Goal: Task Accomplishment & Management: Manage account settings

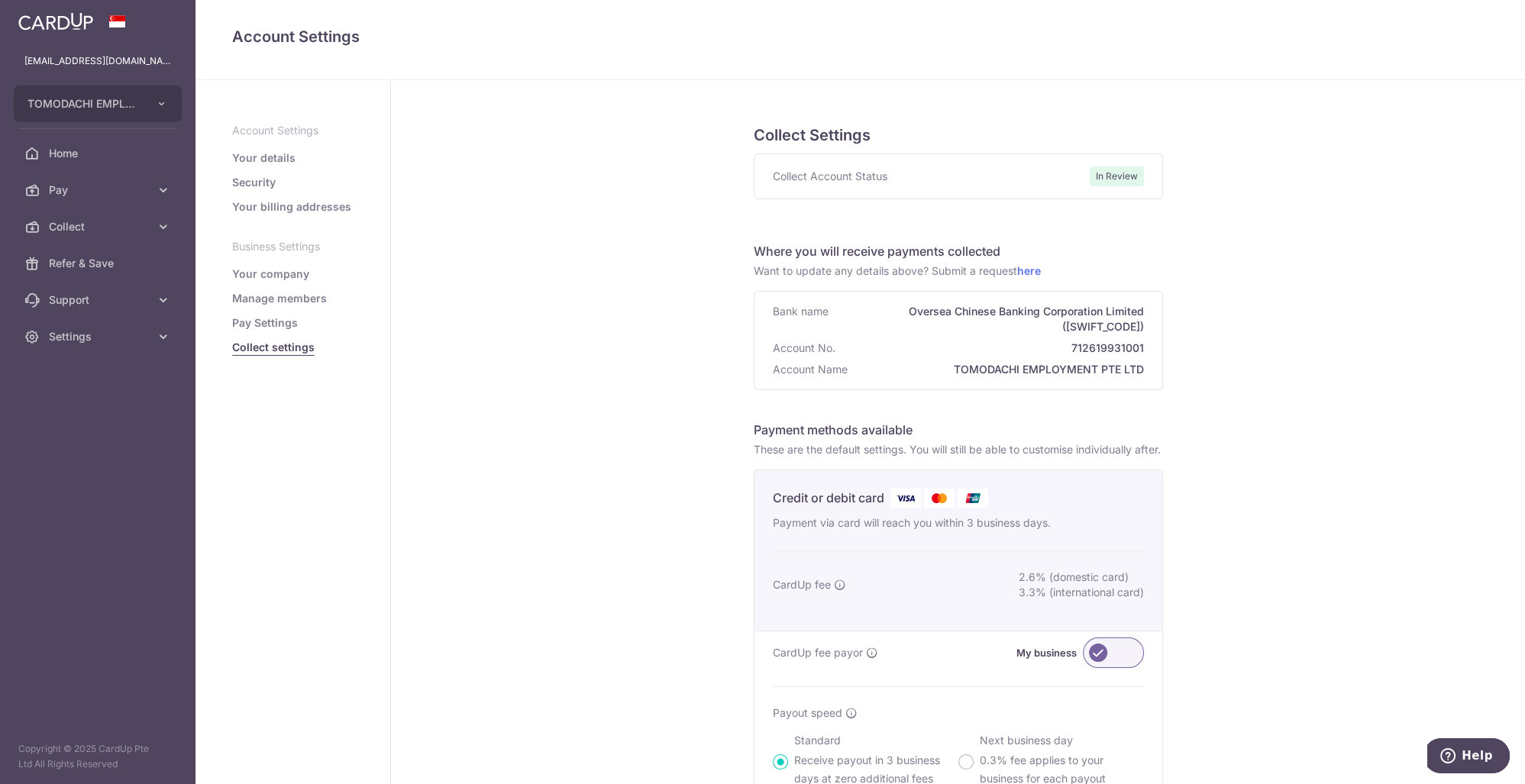
click at [824, 190] on div "Collect Account Status In Review" at bounding box center [958, 176] width 408 height 44
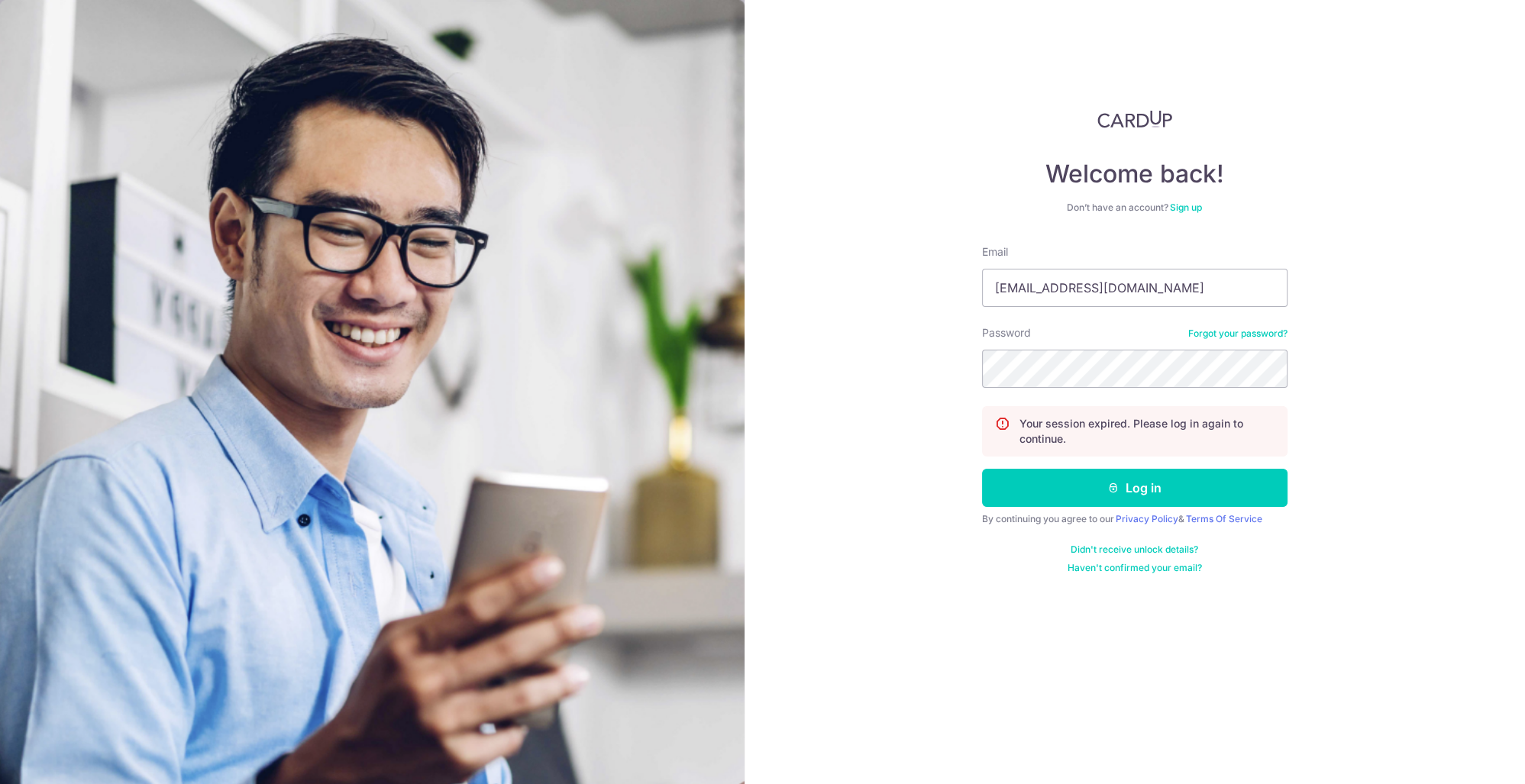
click at [1181, 484] on button "Log in" at bounding box center [1134, 488] width 305 height 39
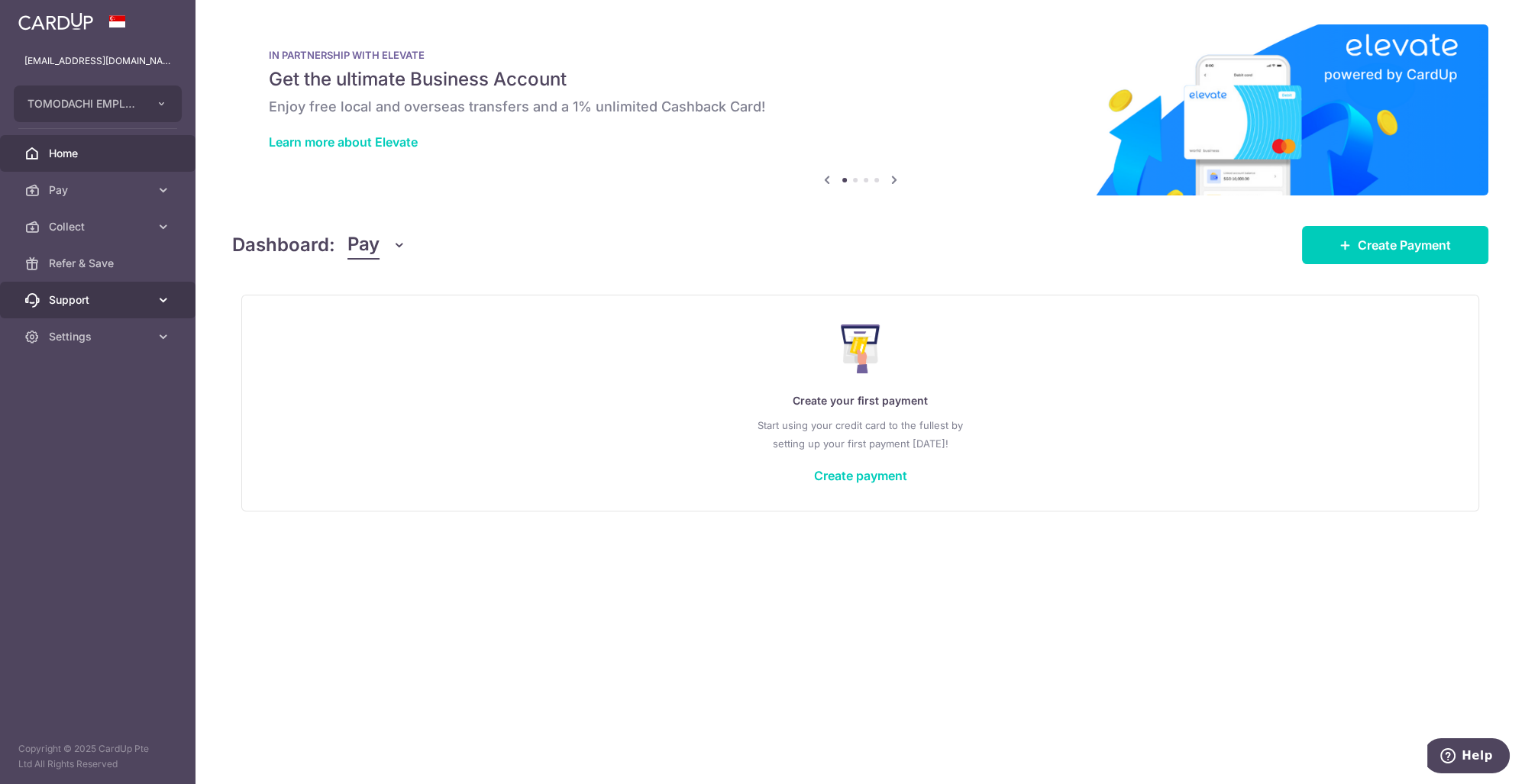
click at [112, 299] on span "Support" at bounding box center [99, 300] width 101 height 16
click at [90, 264] on span "Refer & Save" at bounding box center [99, 263] width 101 height 16
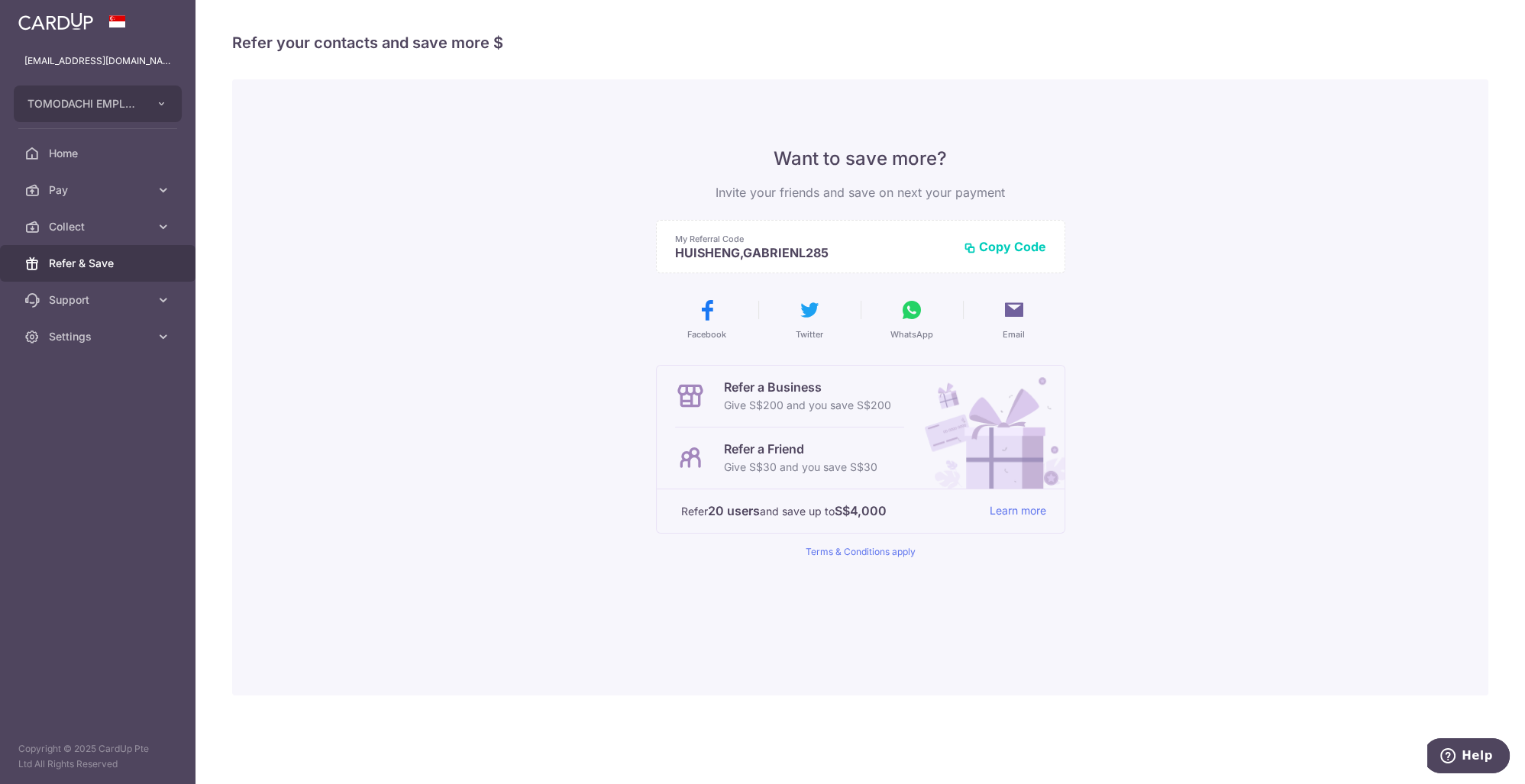
click at [923, 457] on img at bounding box center [988, 427] width 154 height 123
click at [103, 129] on ul "info@tomodachiemployment.com TOMODACHI EMPLOYMENT PTE. LTD. Add new company TOM…" at bounding box center [97, 199] width 195 height 313
click at [50, 182] on link "Pay" at bounding box center [97, 190] width 195 height 37
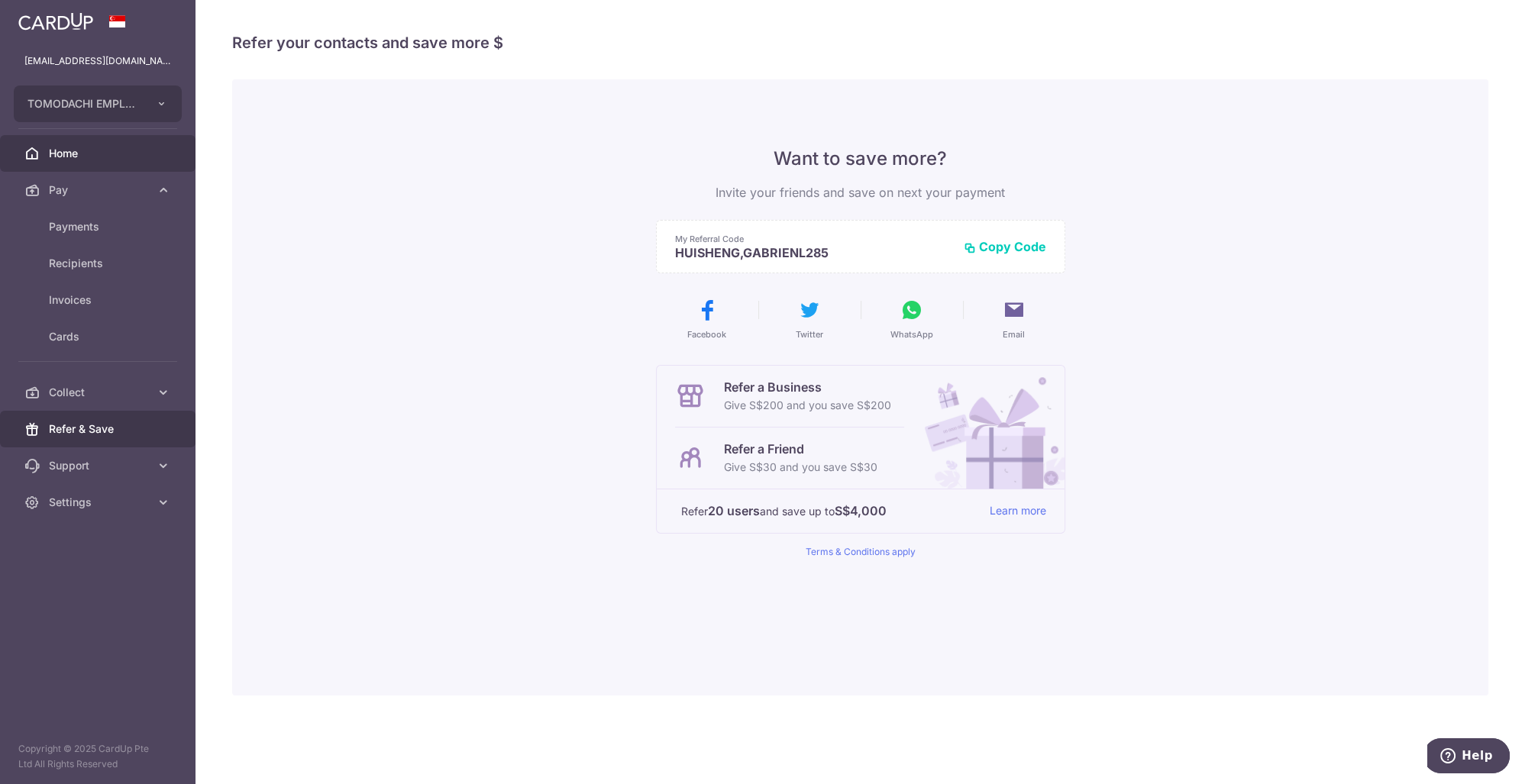
click at [85, 153] on span "Home" at bounding box center [99, 153] width 101 height 16
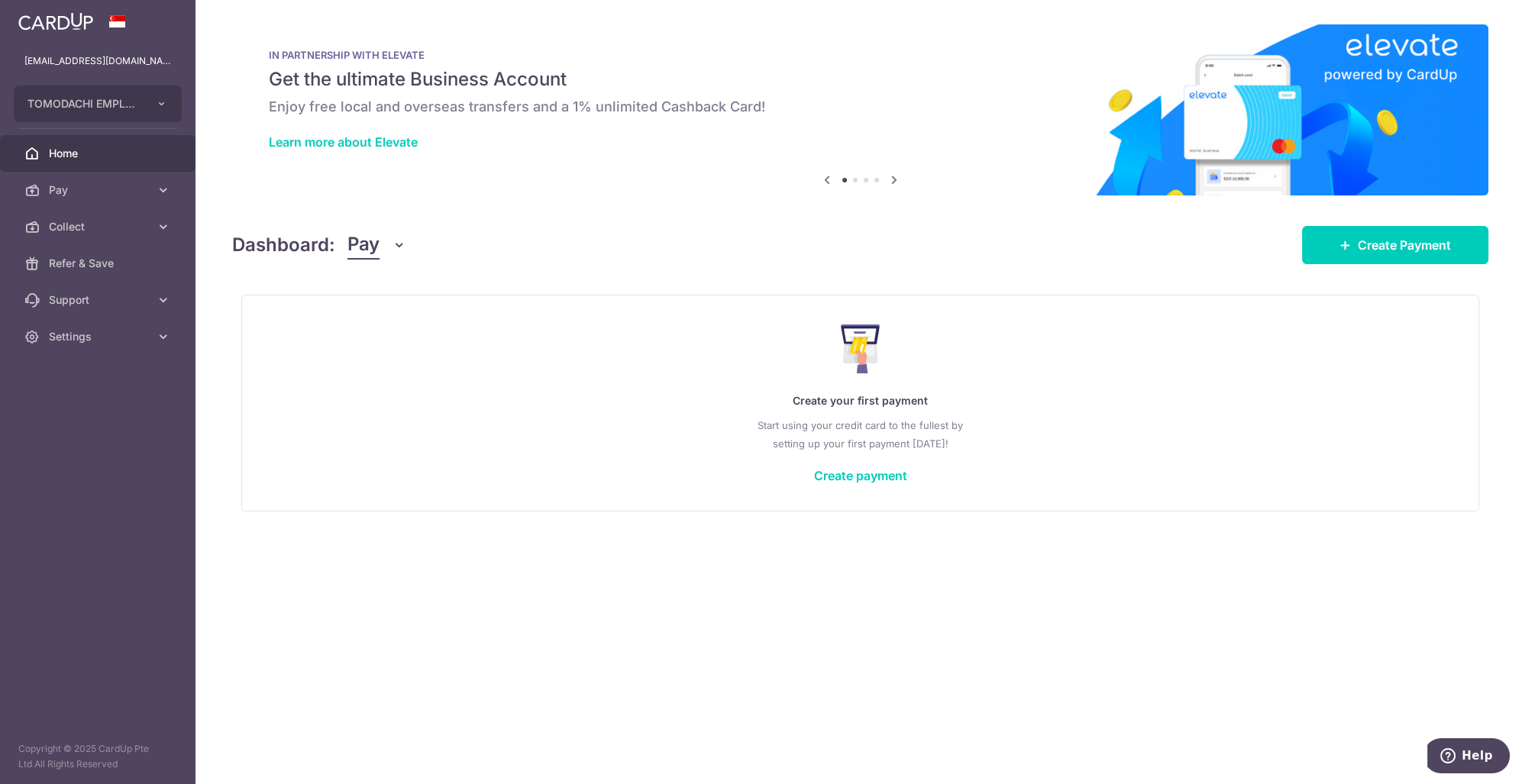
click at [132, 365] on aside "[EMAIL_ADDRESS][DOMAIN_NAME] TOMODACHI EMPLOYMENT PTE. LTD. Add new company TOM…" at bounding box center [97, 392] width 195 height 784
click at [131, 340] on span "Settings" at bounding box center [99, 337] width 101 height 16
click at [125, 307] on span "Support" at bounding box center [99, 300] width 101 height 16
click at [80, 454] on link "Account" at bounding box center [97, 466] width 195 height 37
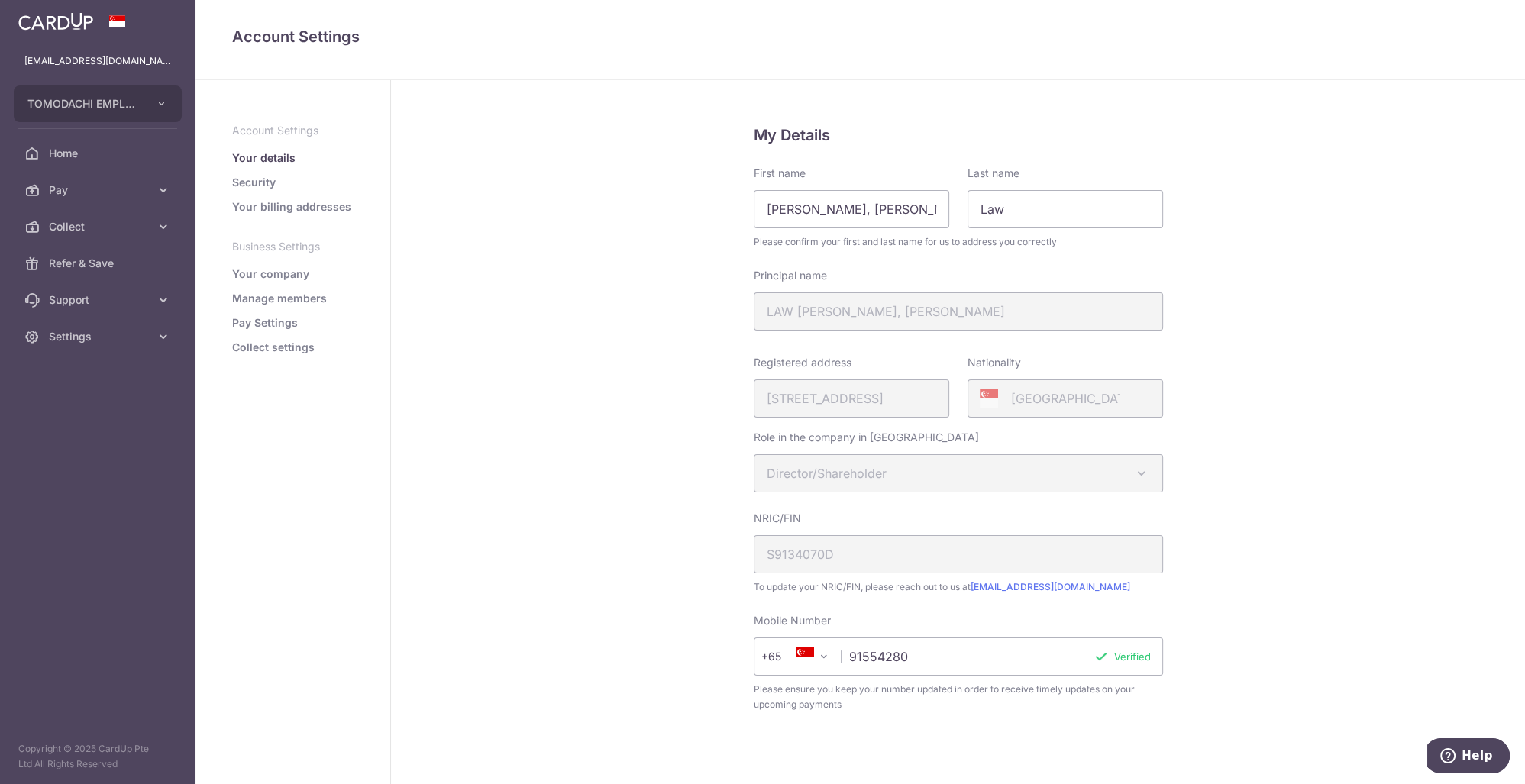
click at [255, 323] on link "Pay Settings" at bounding box center [265, 323] width 66 height 16
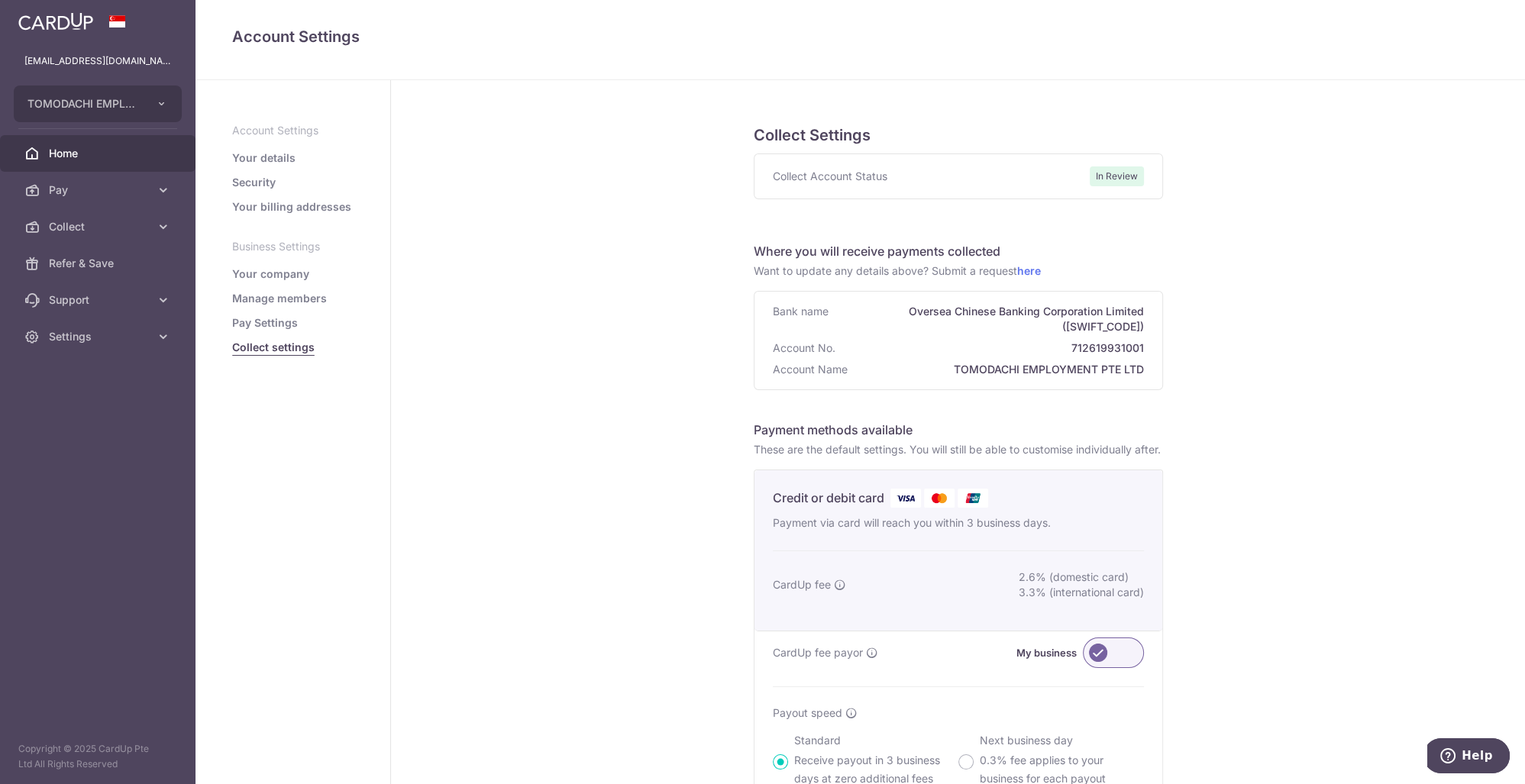
click at [88, 158] on span "Home" at bounding box center [99, 153] width 101 height 16
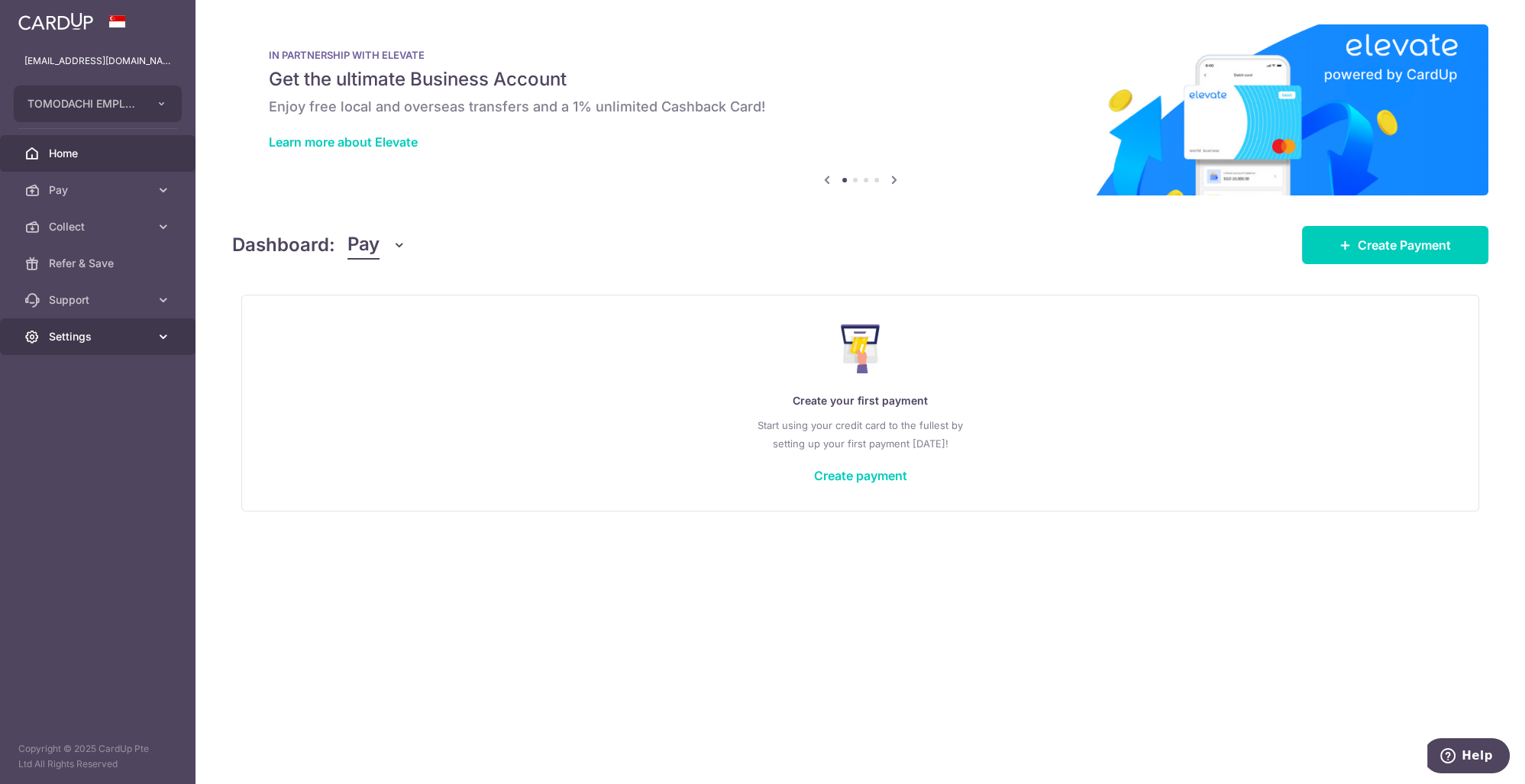
click at [95, 343] on span "Settings" at bounding box center [99, 337] width 101 height 16
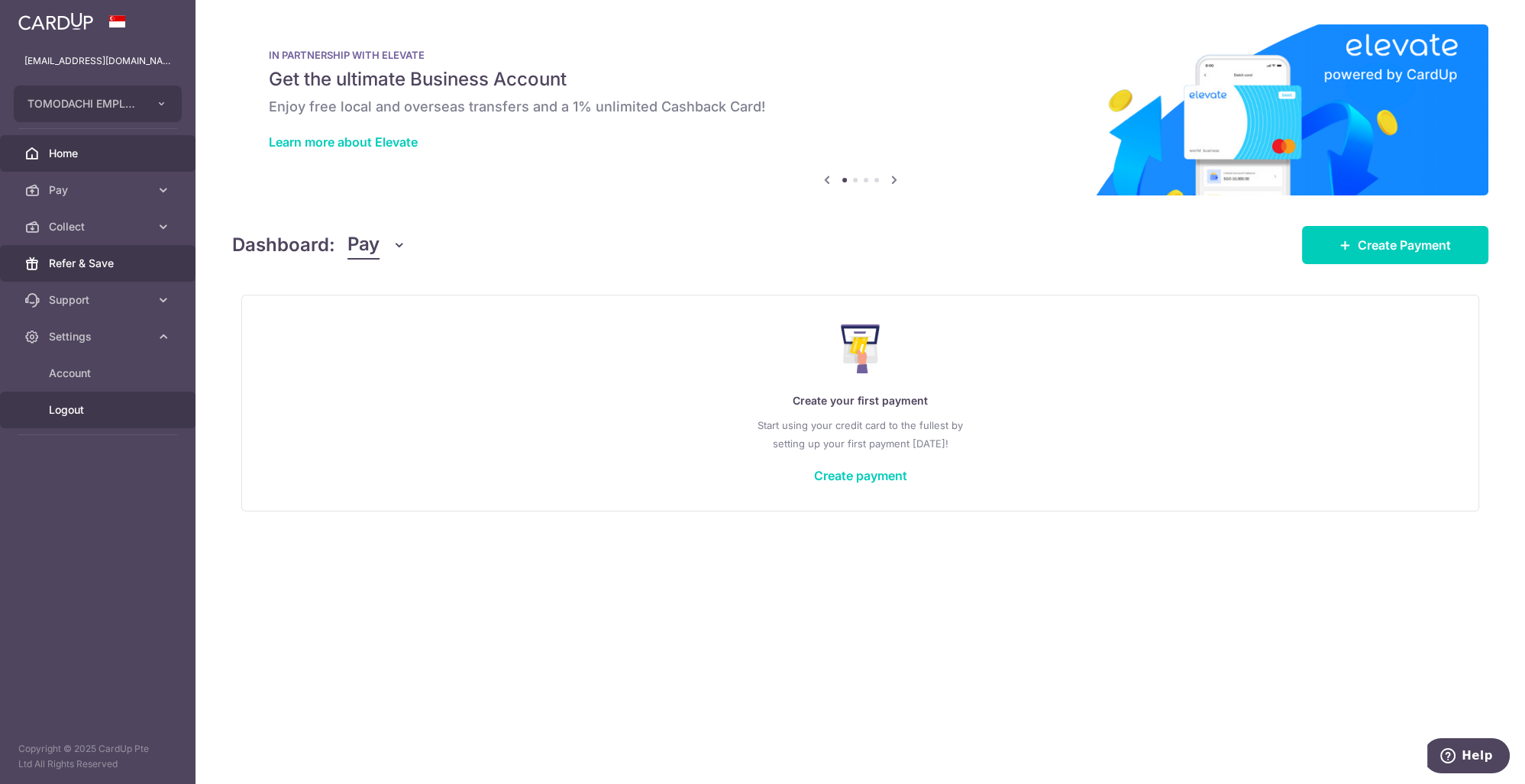
drag, startPoint x: 106, startPoint y: 408, endPoint x: 170, endPoint y: 255, distance: 165.8
click at [107, 407] on span "Logout" at bounding box center [99, 410] width 101 height 16
